Goal: Task Accomplishment & Management: Complete application form

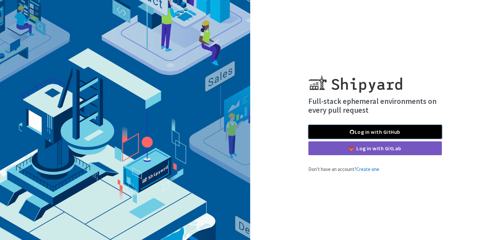
click at [388, 132] on link "Log in with GitHub" at bounding box center [375, 132] width 134 height 14
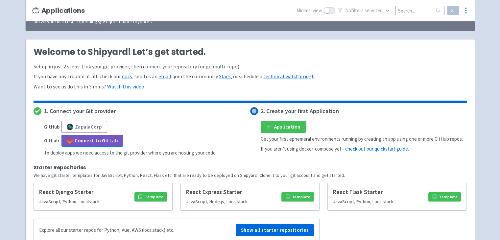
scroll to position [126, 0]
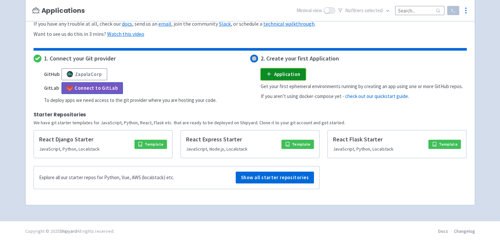
click at [274, 72] on link "Application" at bounding box center [283, 74] width 45 height 12
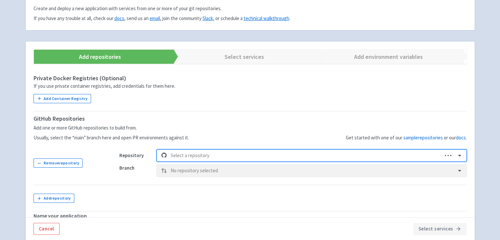
scroll to position [106, 0]
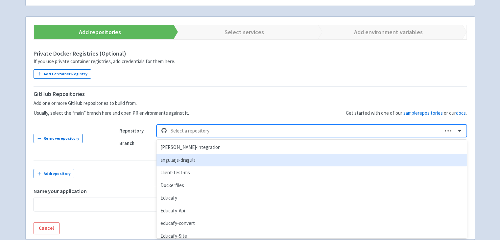
click at [190, 137] on div "option angularjs-dragula focused, 2 of 51. 51 results available. Use Up and Dow…" at bounding box center [312, 131] width 310 height 12
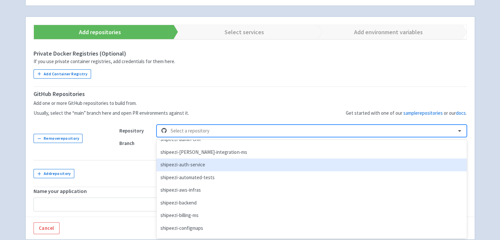
scroll to position [312, 0]
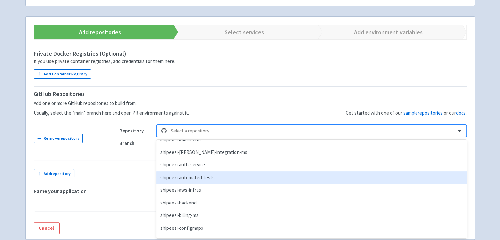
click at [196, 178] on div "shipeezi-automated-tests" at bounding box center [312, 177] width 310 height 13
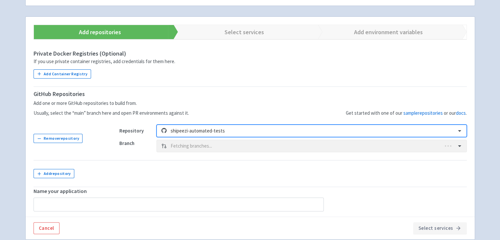
type input "shipeezi-automated-tests"
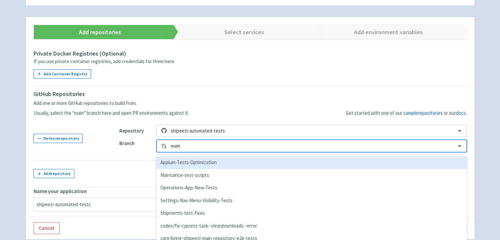
scroll to position [121, 0]
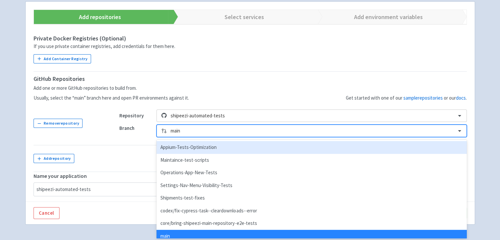
click at [221, 137] on div "option Appium-Tests-Optimization focused, 1 of 9. 9 results available. Use Up a…" at bounding box center [312, 131] width 310 height 12
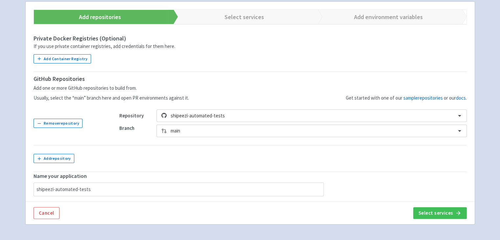
click at [238, 86] on div "Get started with one of our sample repositories or our docs ." at bounding box center [328, 88] width 278 height 28
